Goal: Task Accomplishment & Management: Use online tool/utility

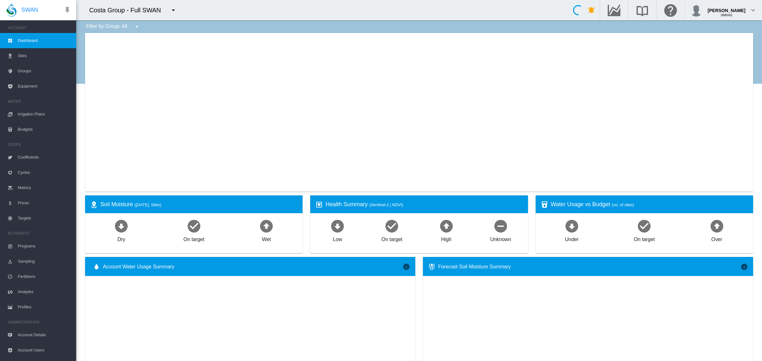
click at [171, 10] on md-icon "icon-menu-down" at bounding box center [174, 10] width 8 height 8
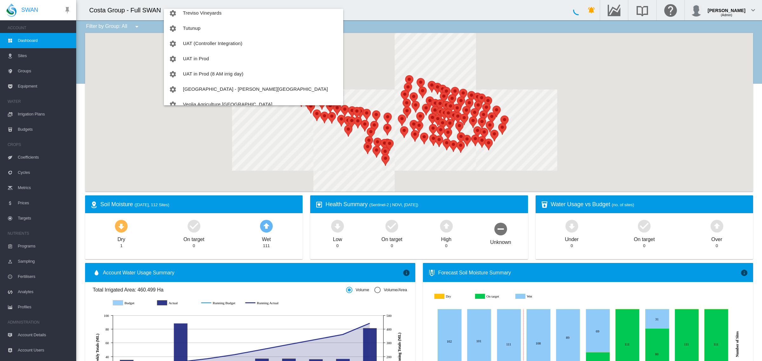
scroll to position [1158, 0]
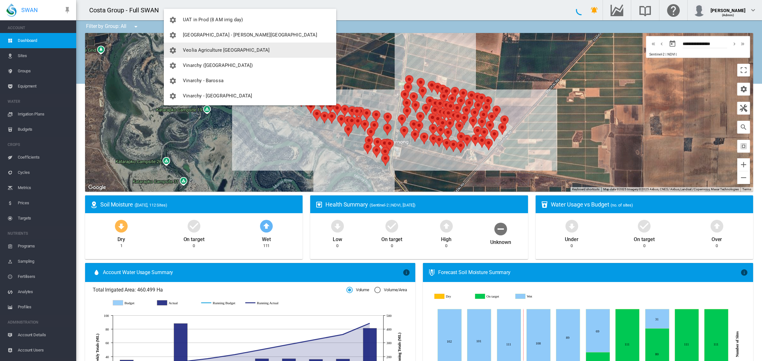
click at [224, 46] on button "Veolia Agriculture [GEOGRAPHIC_DATA]" at bounding box center [250, 50] width 172 height 15
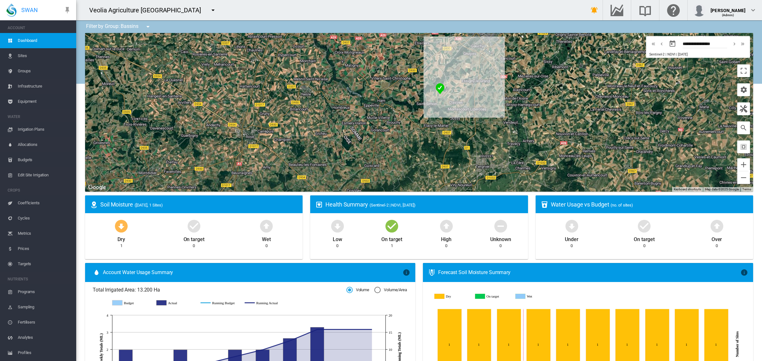
click at [18, 70] on span "Groups" at bounding box center [44, 71] width 53 height 15
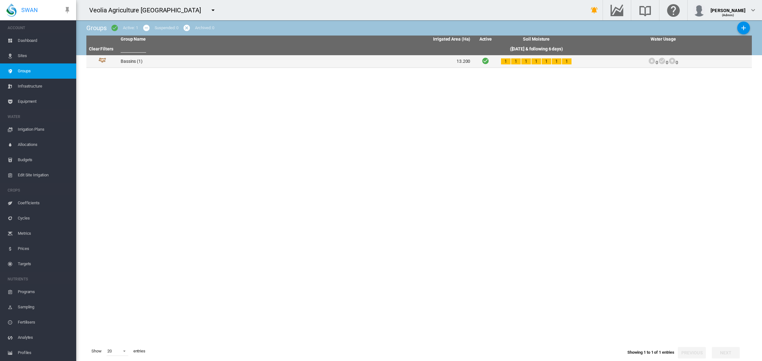
click at [125, 60] on td "Bassins (1)" at bounding box center [207, 61] width 178 height 12
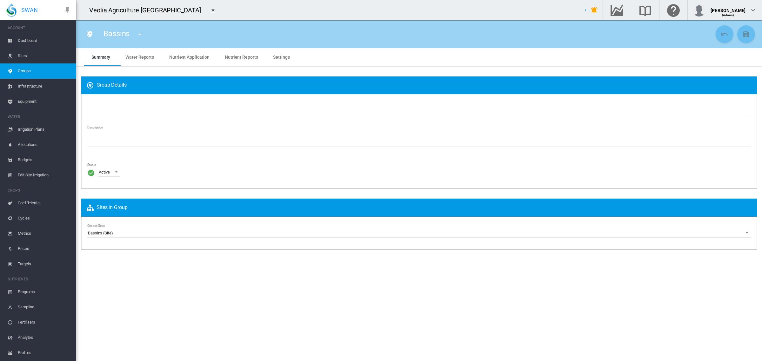
type input "*******"
type textarea "**********"
click at [141, 56] on span "Water Reports" at bounding box center [139, 57] width 29 height 5
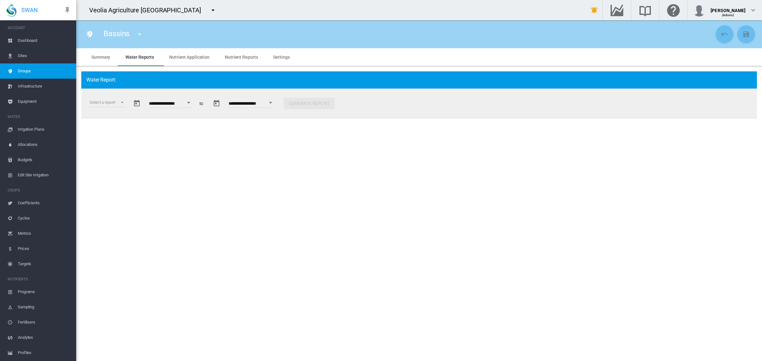
click at [194, 101] on button "Open calendar" at bounding box center [188, 102] width 11 height 11
click at [238, 144] on span "1" at bounding box center [239, 143] width 13 height 13
type input "**********"
click at [123, 102] on md-select "Select a report Data Extract Irrigation Planned and Applied Soil Moisture Statu…" at bounding box center [107, 103] width 37 height 10
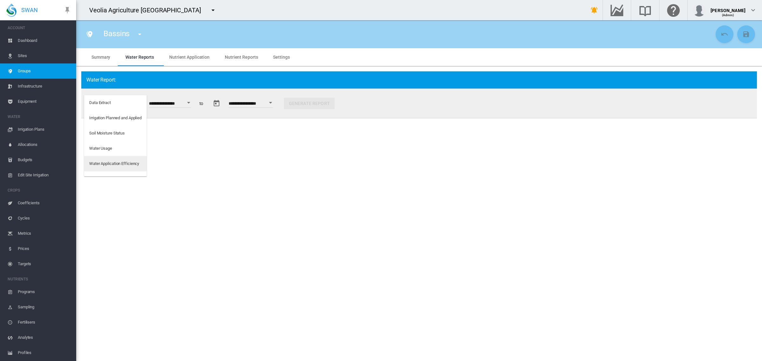
click at [115, 161] on div "Water Application Efficiency" at bounding box center [114, 164] width 50 height 6
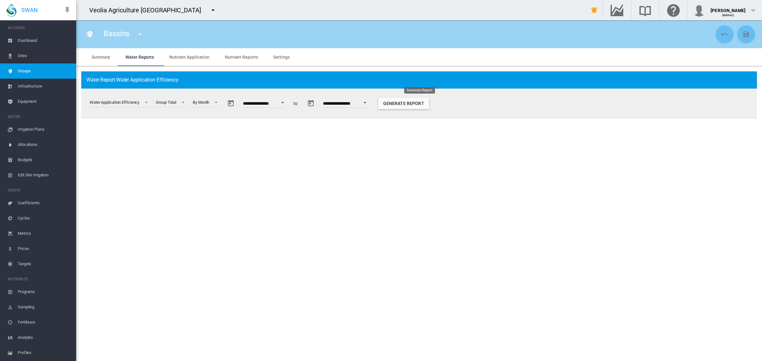
click at [427, 102] on button "Generate Report" at bounding box center [403, 103] width 51 height 11
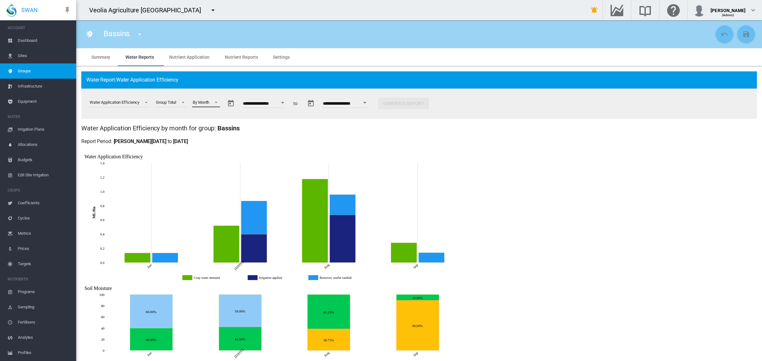
click at [218, 102] on span at bounding box center [215, 102] width 8 height 6
click at [209, 115] on div "By Week" at bounding box center [202, 118] width 16 height 6
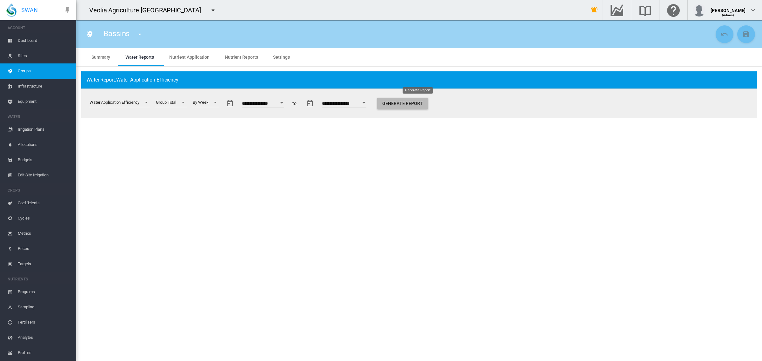
click at [424, 98] on button "Generate Report" at bounding box center [402, 103] width 51 height 11
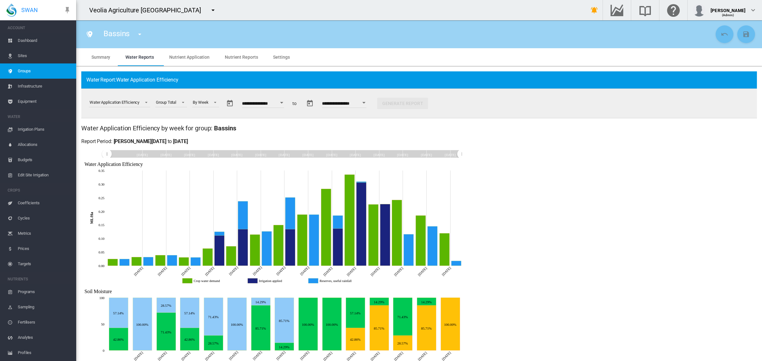
scroll to position [16, 0]
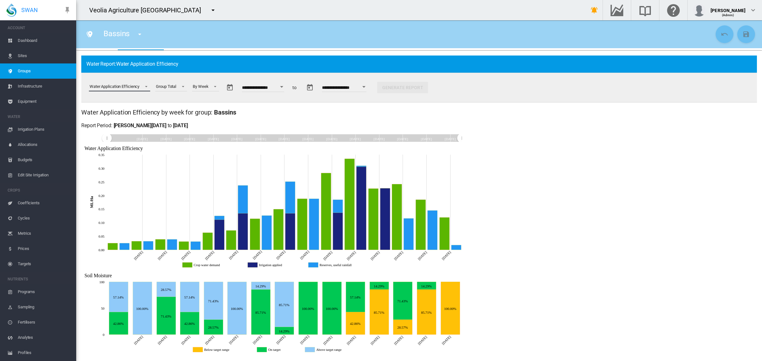
click at [146, 88] on span "Select a report: \a Water Application Efficiency\a" at bounding box center [145, 86] width 8 height 6
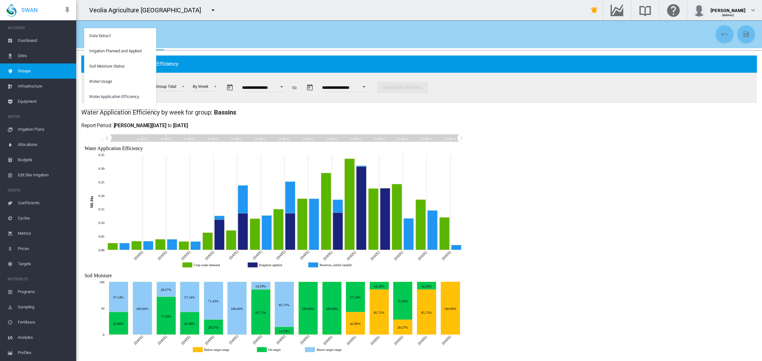
scroll to position [10, 0]
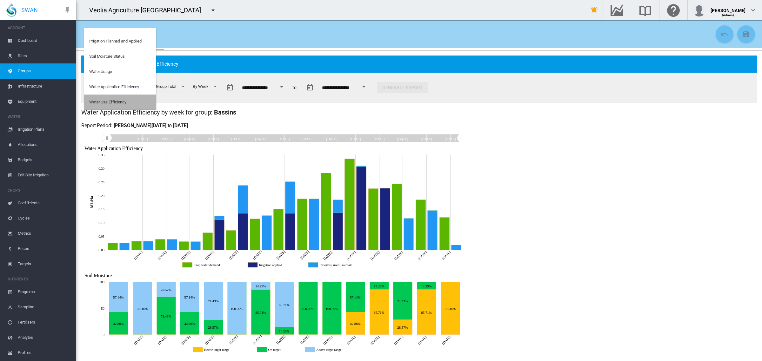
click at [136, 101] on md-option "Water Use Efficiency" at bounding box center [120, 102] width 72 height 15
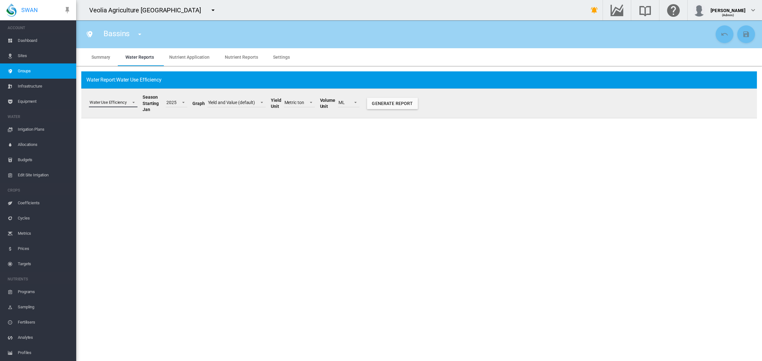
scroll to position [0, 0]
click at [386, 99] on button "Generate Report" at bounding box center [392, 103] width 51 height 11
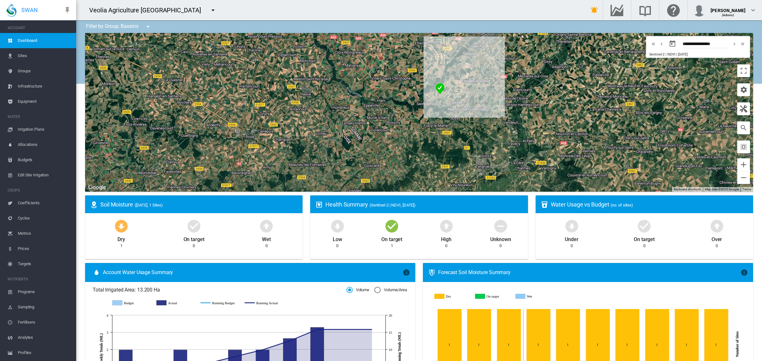
click at [26, 175] on span "Edit Site Irrigation" at bounding box center [44, 175] width 53 height 15
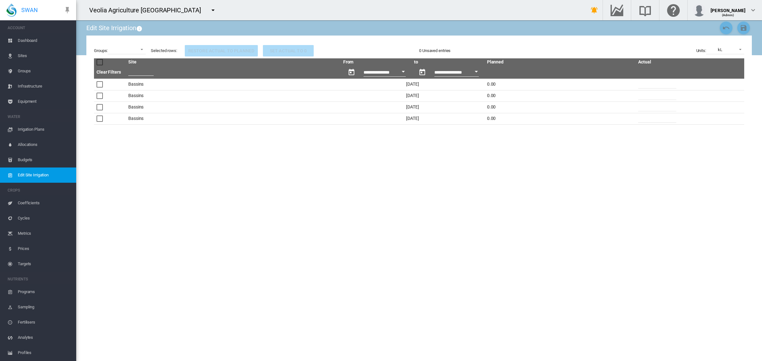
click at [32, 40] on span "Dashboard" at bounding box center [44, 40] width 53 height 15
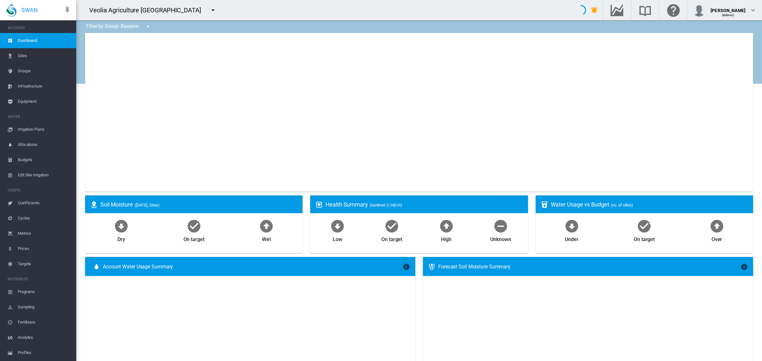
type input "**********"
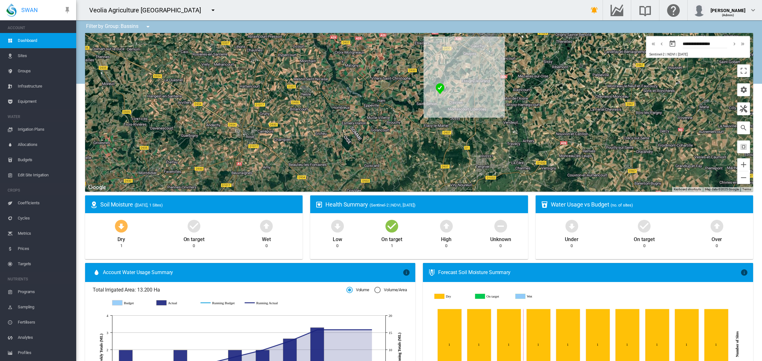
click at [25, 177] on span "Edit Site Irrigation" at bounding box center [44, 175] width 53 height 15
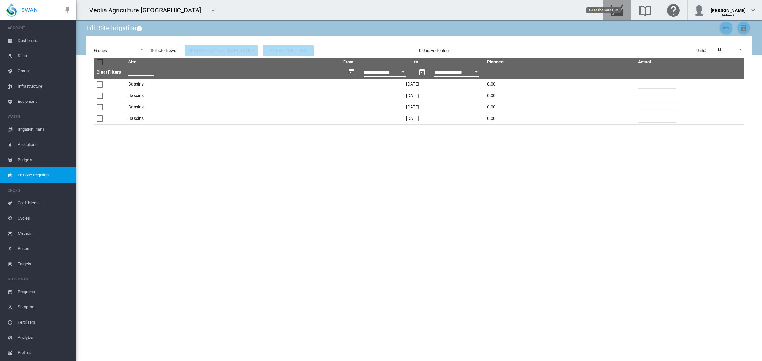
click at [625, 10] on md-icon "Go to the Data Hub" at bounding box center [616, 10] width 15 height 8
